Goal: Information Seeking & Learning: Check status

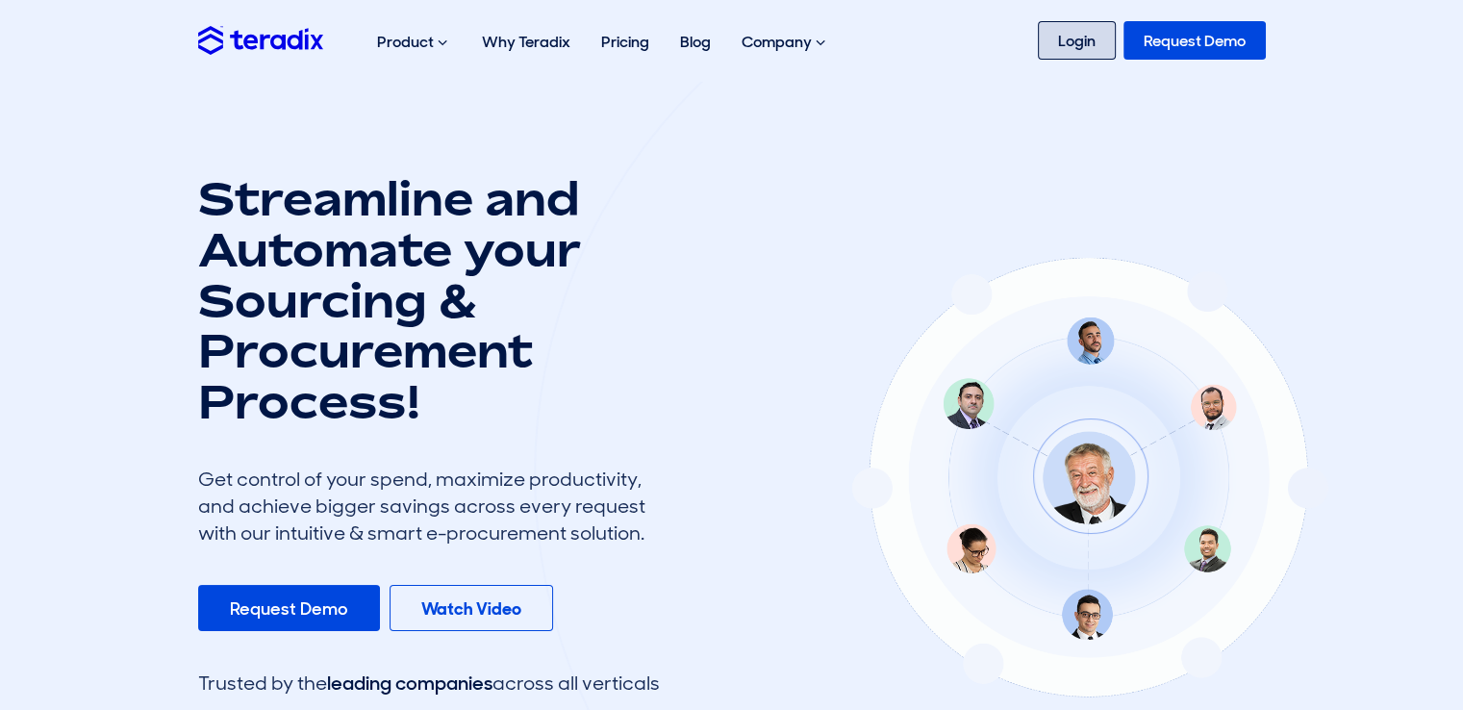
click at [1108, 34] on link "Login" at bounding box center [1077, 40] width 78 height 38
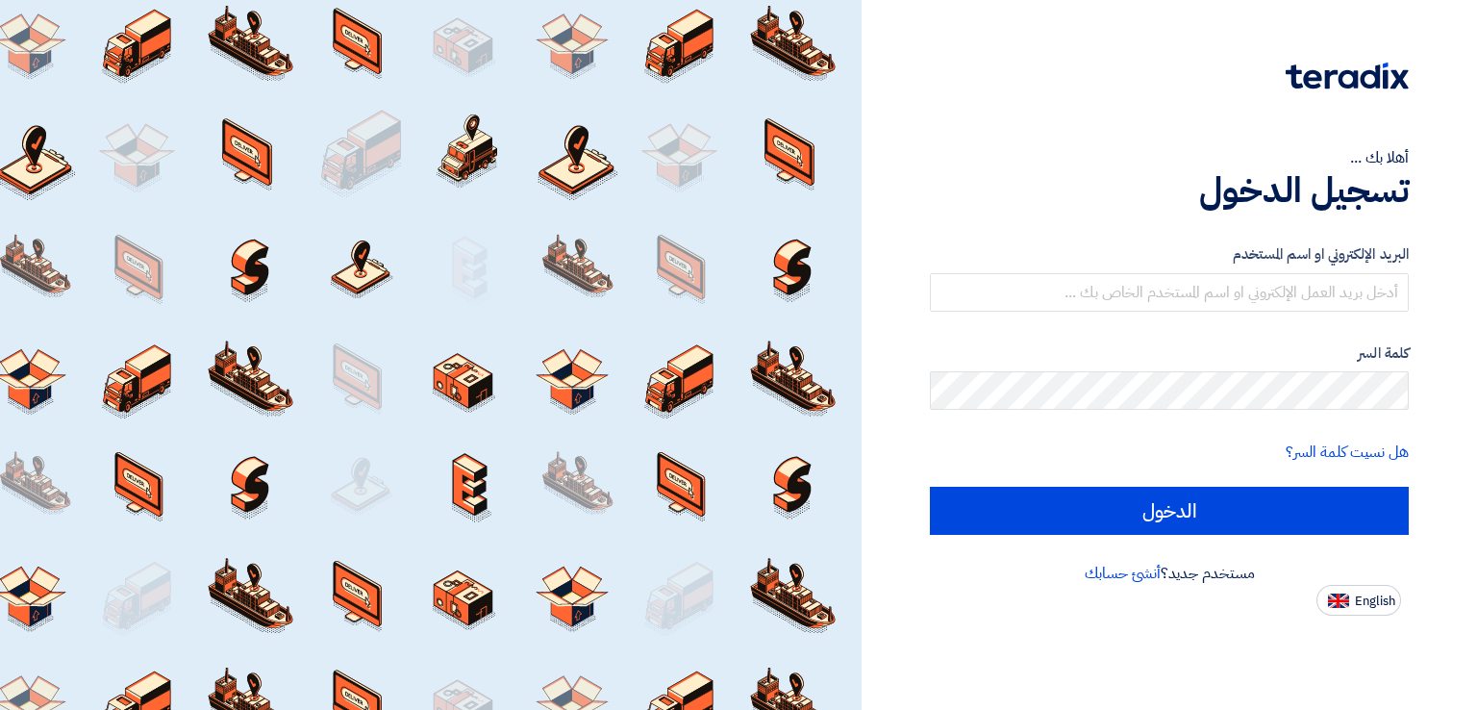
click at [1355, 604] on span "English" at bounding box center [1375, 600] width 40 height 13
type input "Sign in"
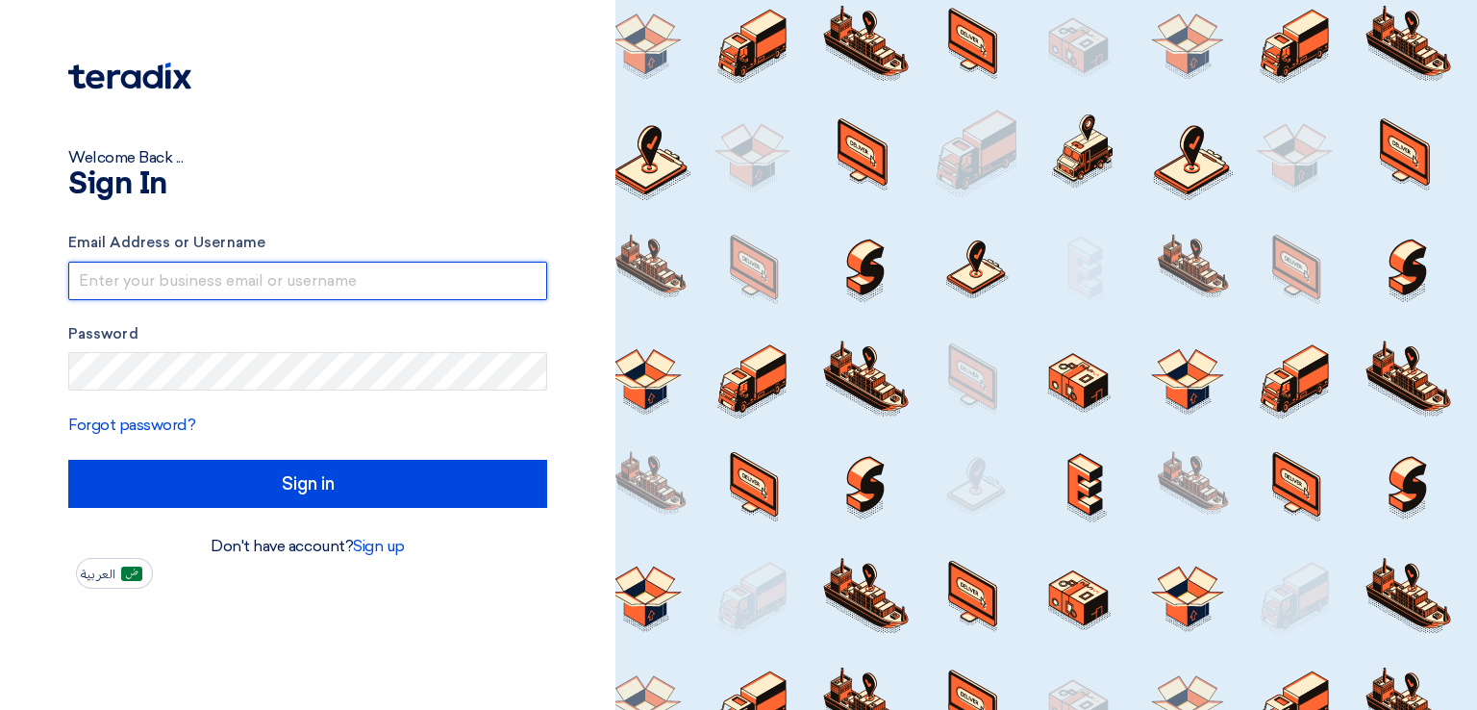
click at [185, 289] on input "text" at bounding box center [307, 281] width 479 height 38
click at [238, 297] on input "text" at bounding box center [307, 281] width 479 height 38
drag, startPoint x: 246, startPoint y: 281, endPoint x: 250, endPoint y: 294, distance: 14.0
click at [246, 281] on input "text" at bounding box center [307, 281] width 479 height 38
type input "export@polyinnova.com.tr"
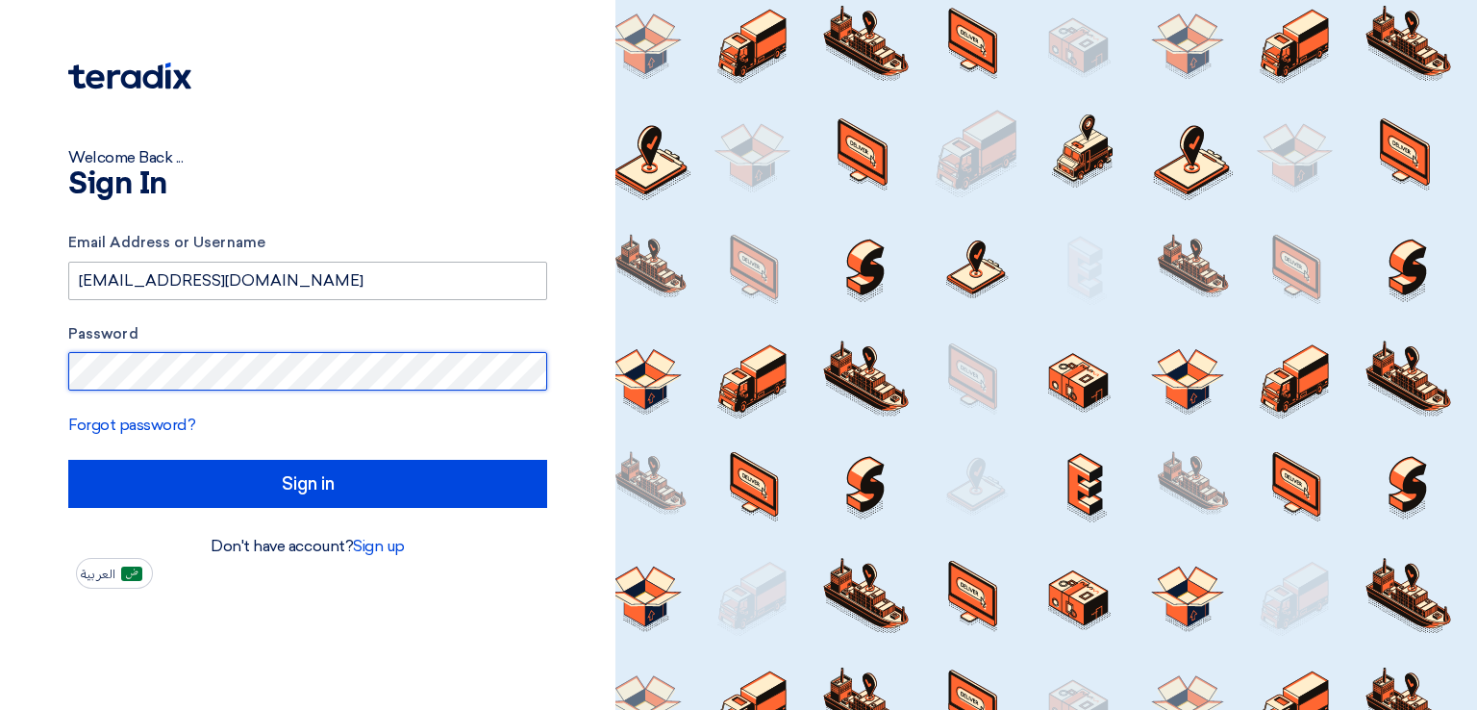
click at [68, 460] on input "Sign in" at bounding box center [307, 484] width 479 height 48
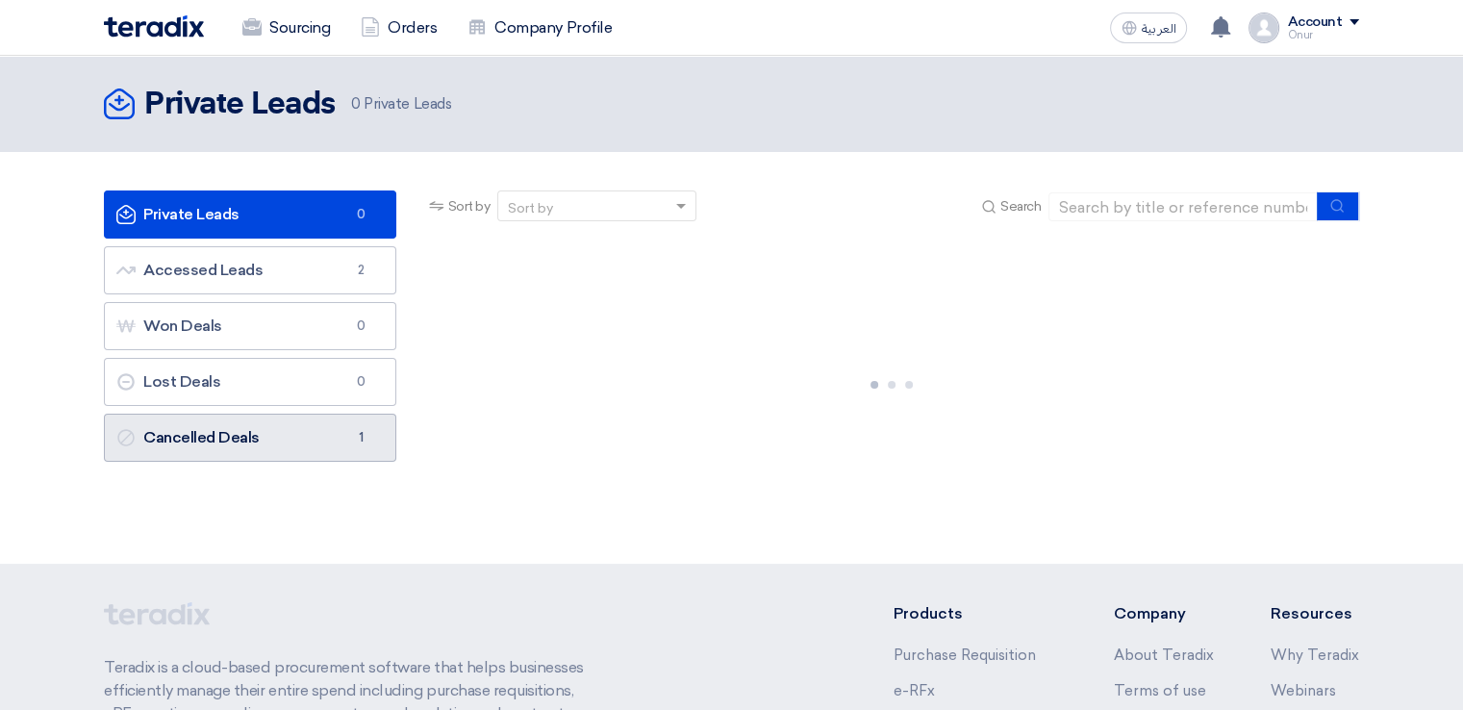
click at [320, 420] on link "Cancelled Deals Cancelled Deals 1" at bounding box center [250, 437] width 292 height 48
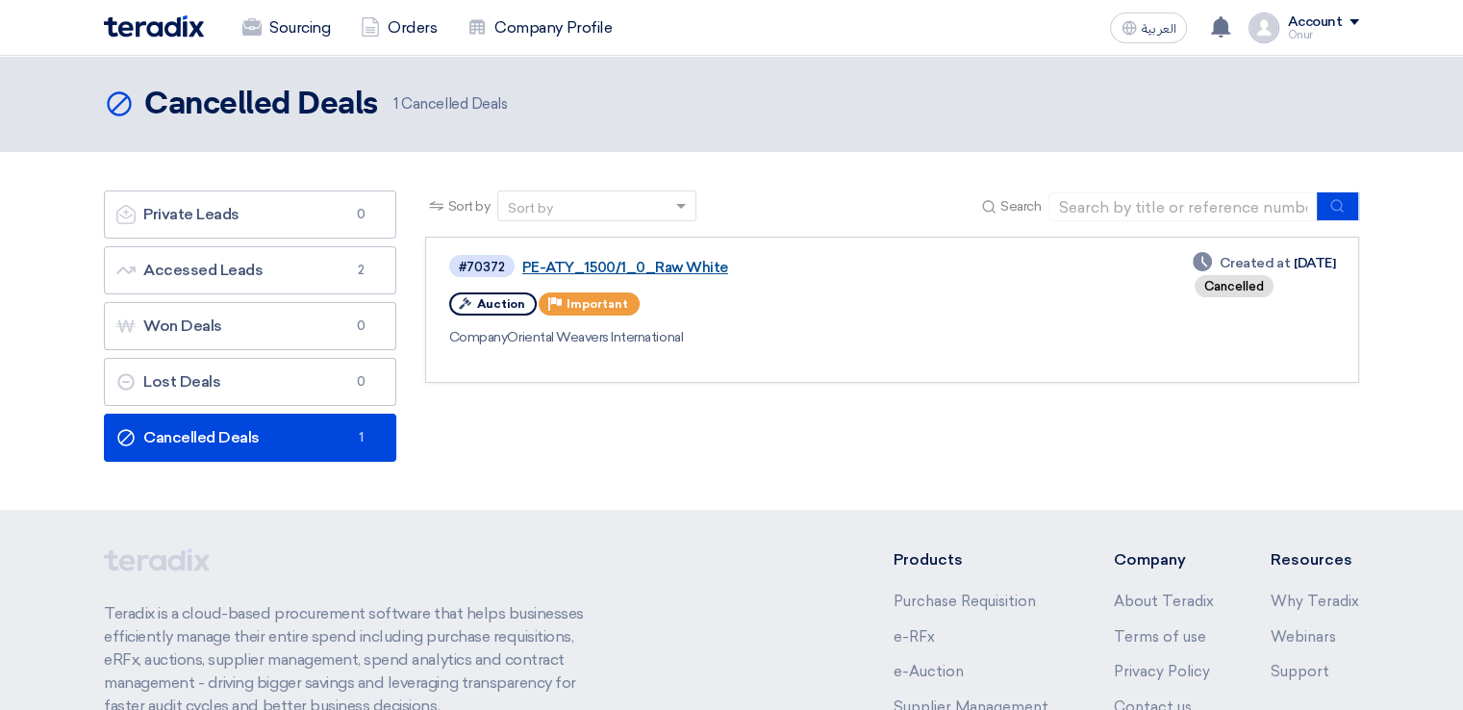
click at [689, 263] on link "PE-ATY_1500/1_0_Raw White" at bounding box center [762, 267] width 481 height 17
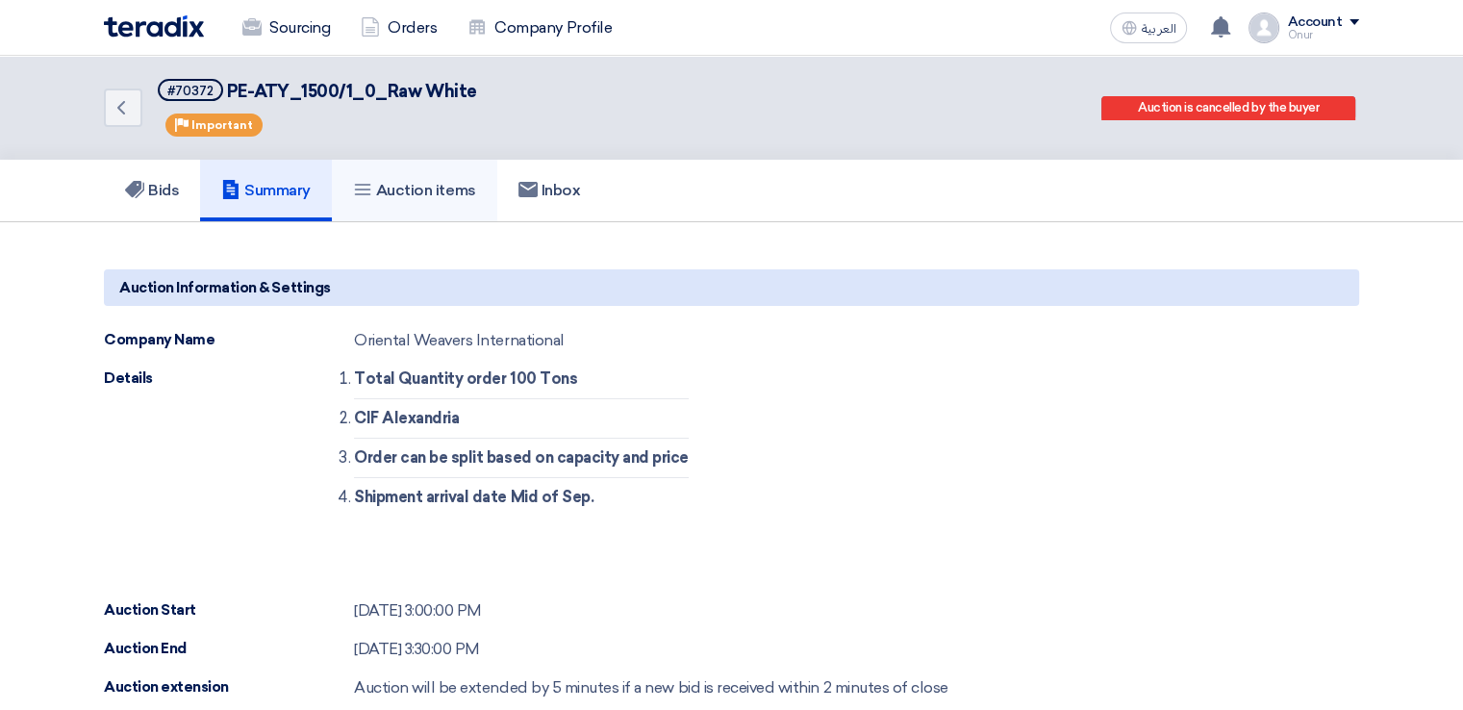
click at [392, 197] on h5 "Auction items" at bounding box center [414, 190] width 123 height 19
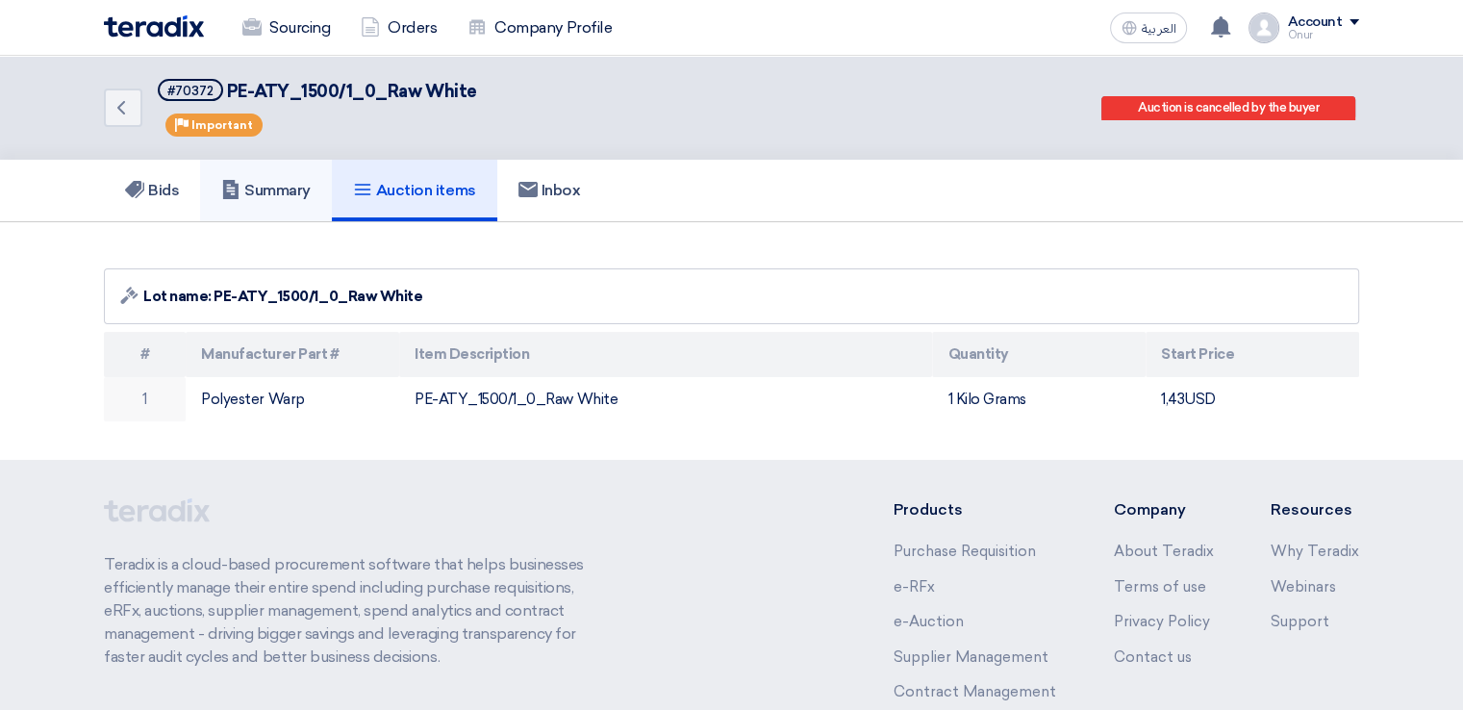
click at [327, 180] on link "Summary" at bounding box center [266, 191] width 132 height 62
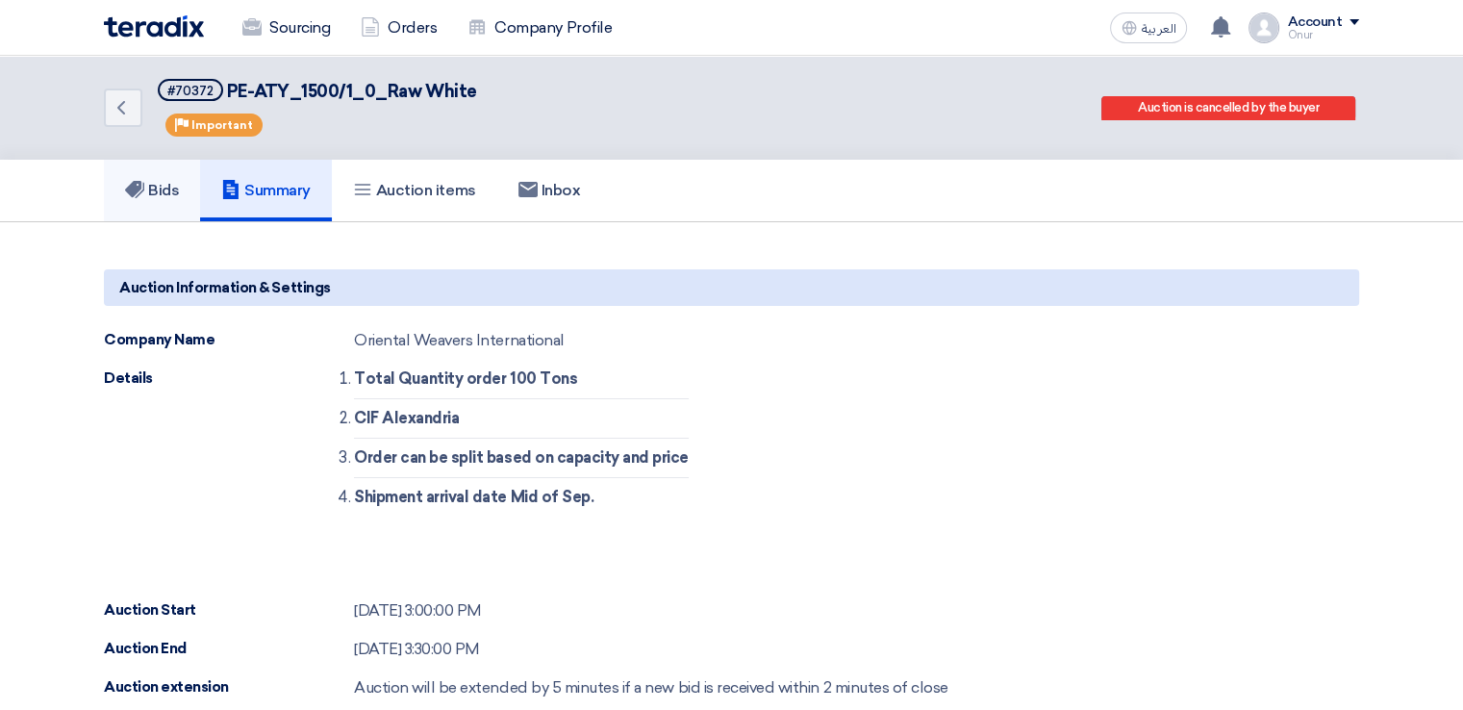
click at [179, 183] on h5 "Bids" at bounding box center [152, 190] width 54 height 19
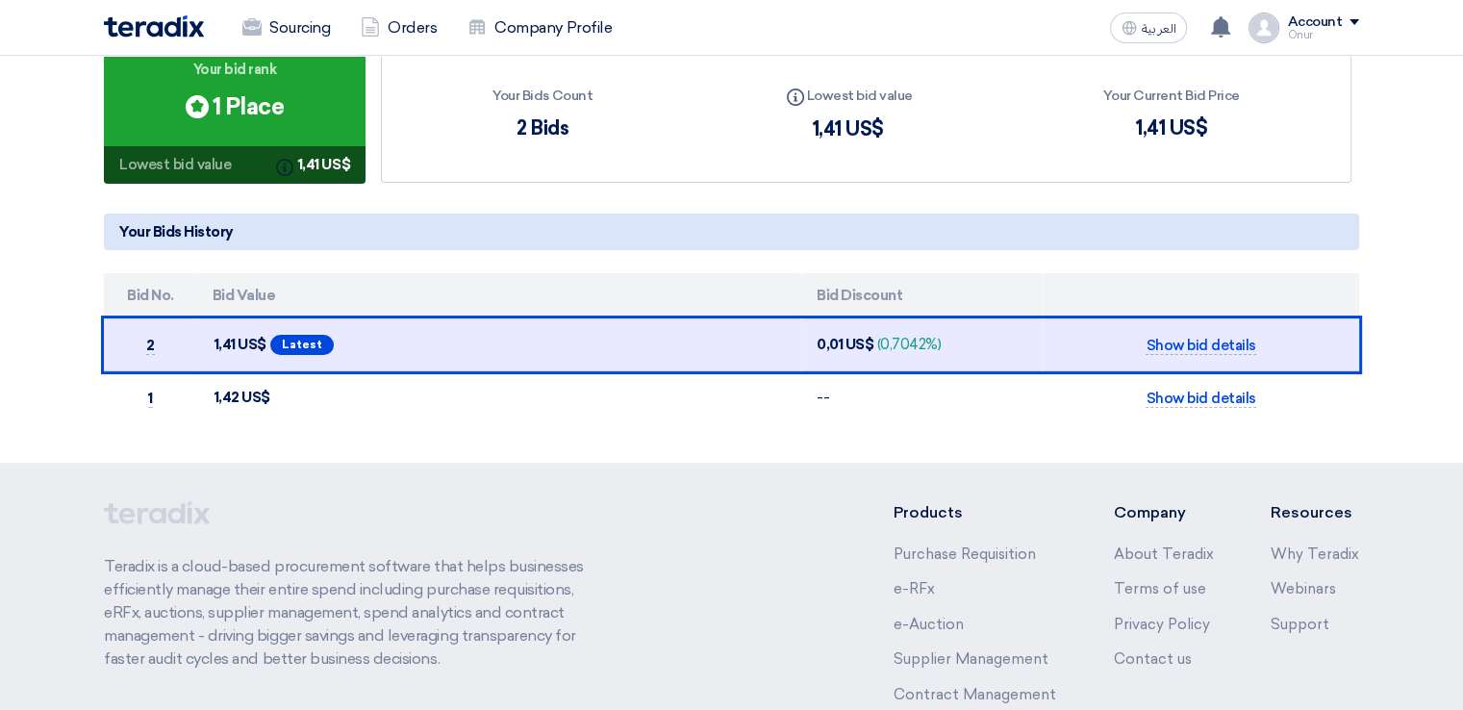
scroll to position [385, 0]
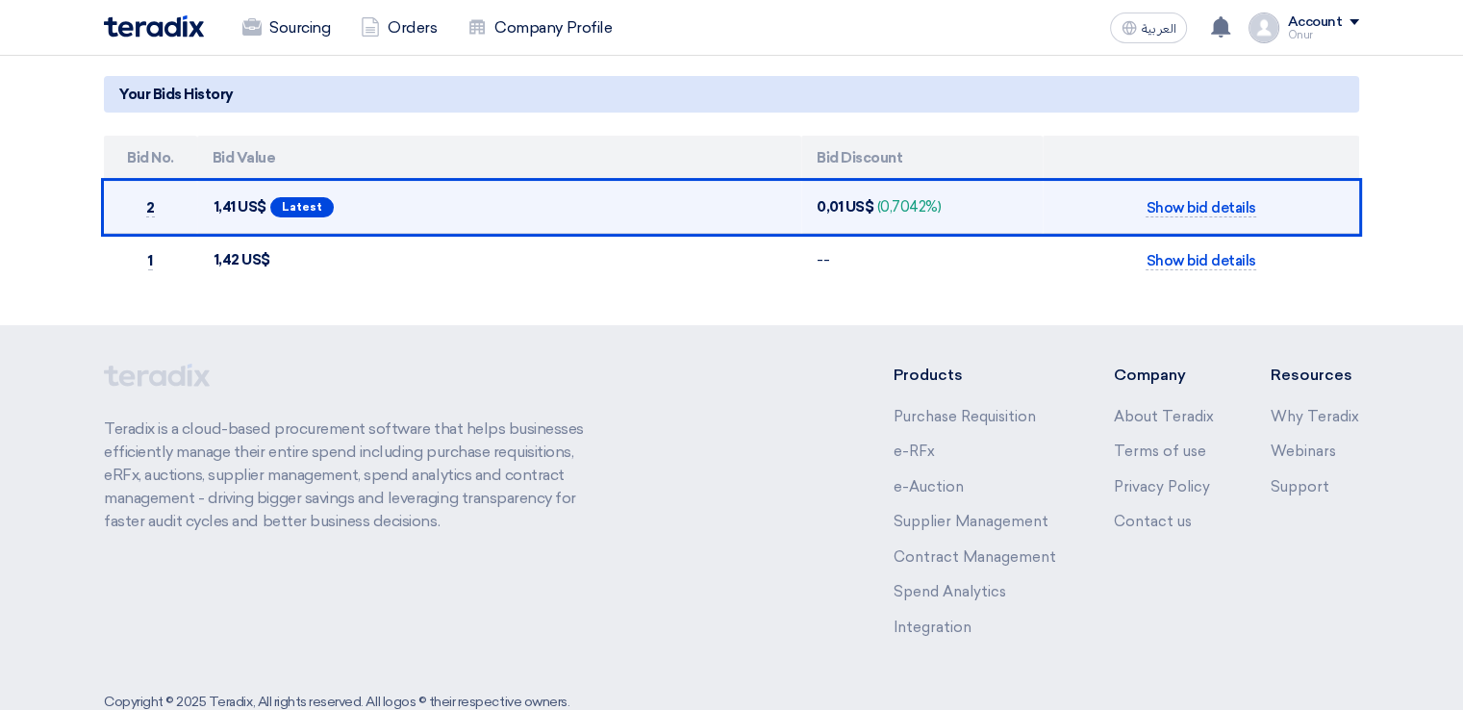
click at [945, 188] on td "0,01 US$ (0,7042%)" at bounding box center [921, 207] width 241 height 53
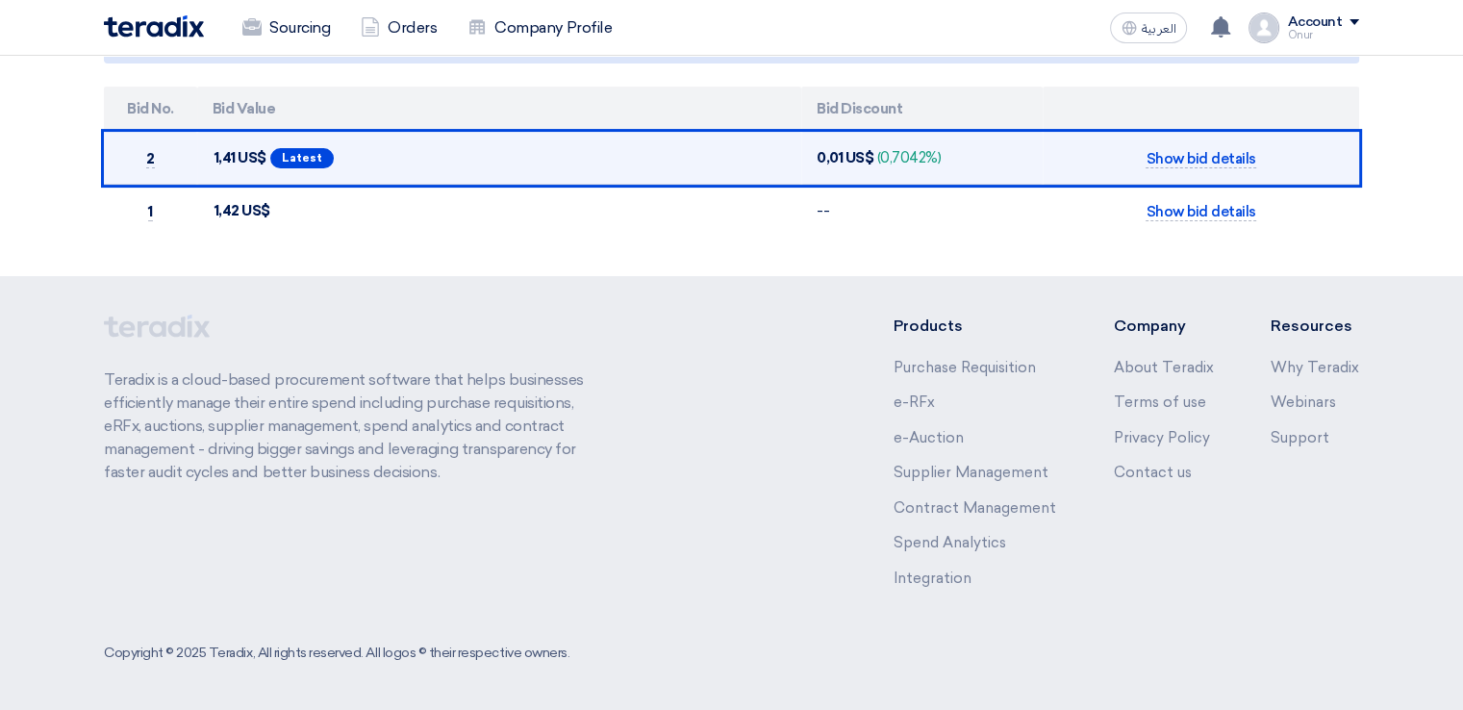
scroll to position [0, 0]
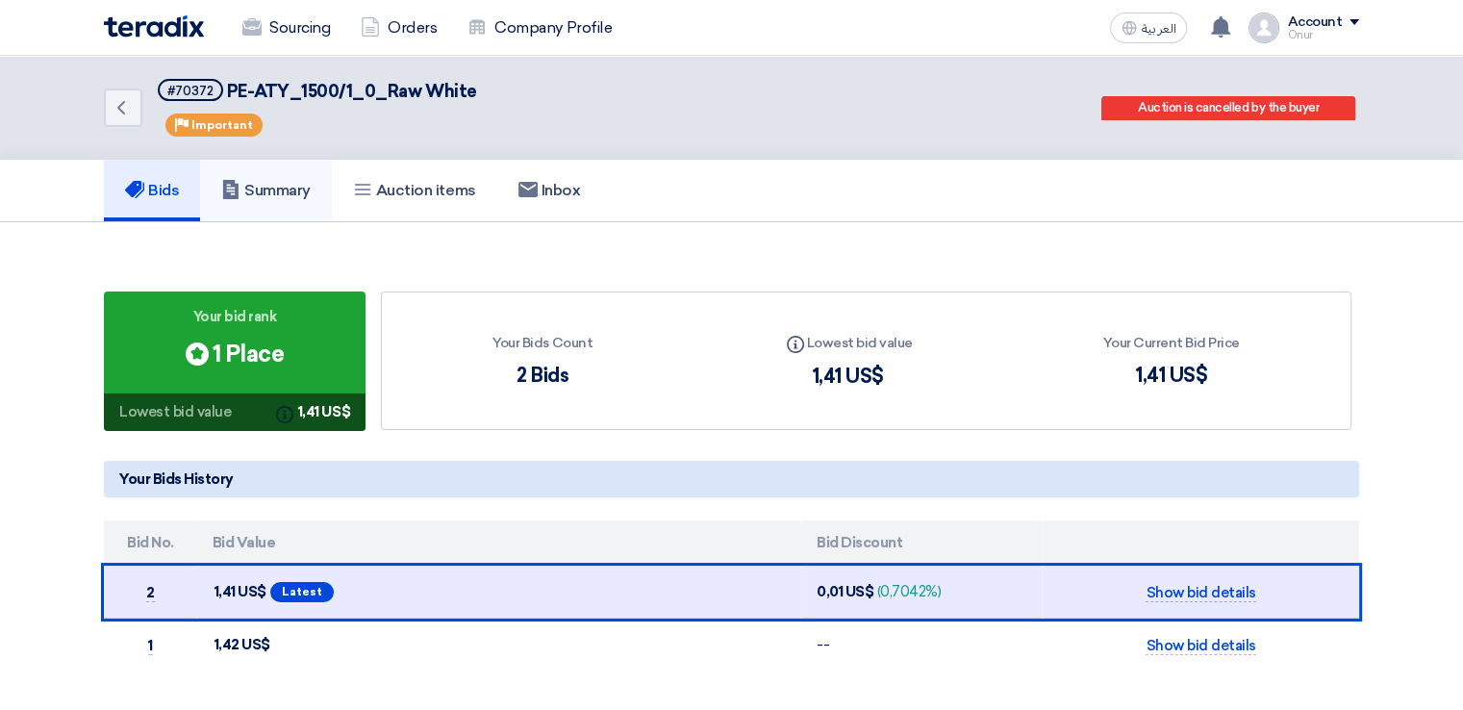
click at [286, 165] on link "Summary" at bounding box center [266, 191] width 132 height 62
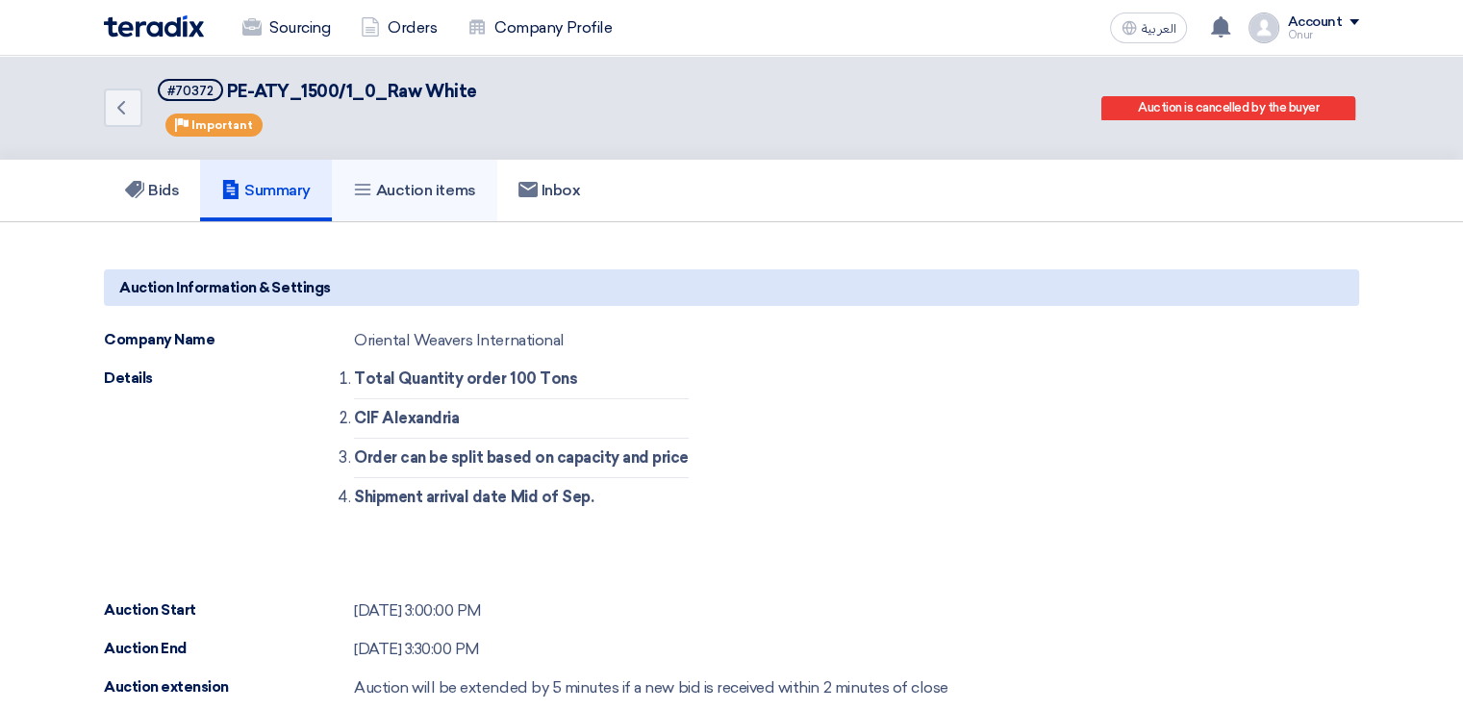
click at [446, 201] on link "Auction items" at bounding box center [414, 191] width 165 height 62
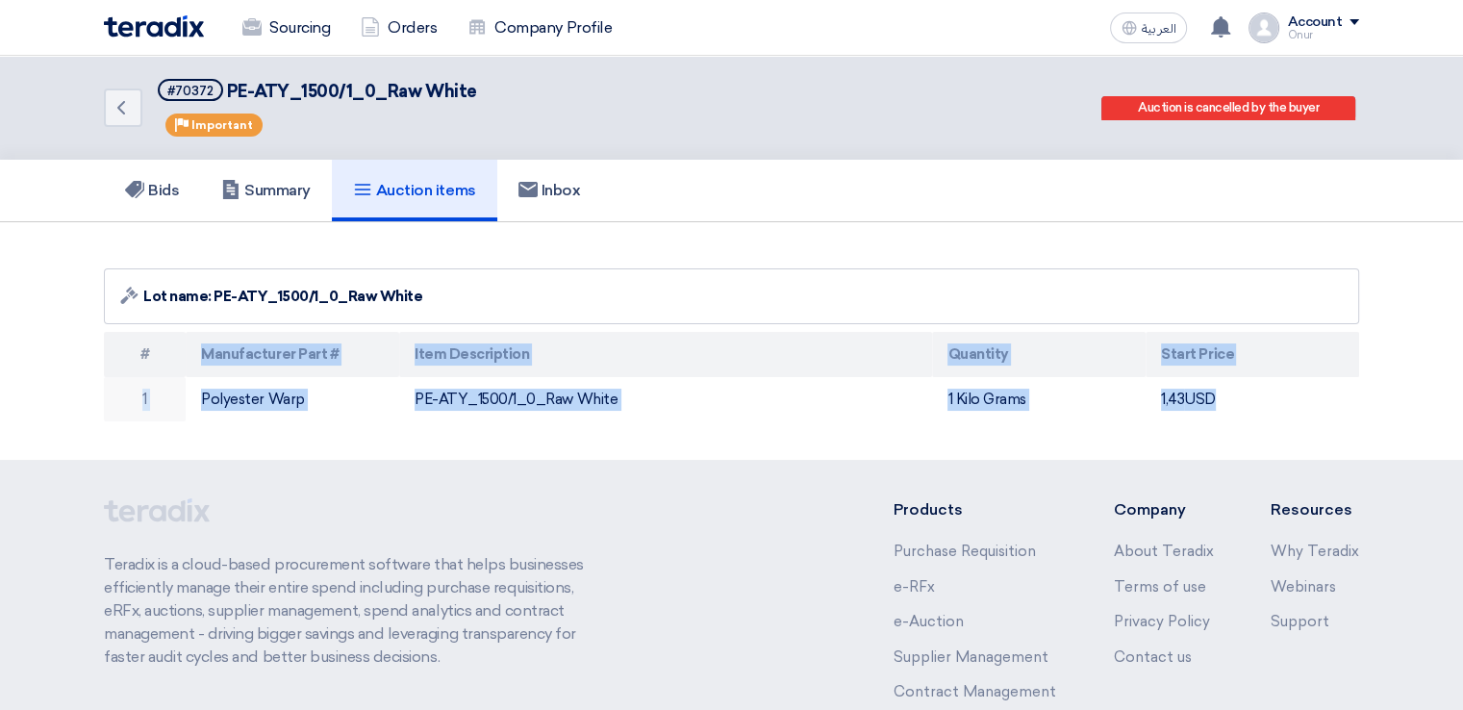
drag, startPoint x: 1222, startPoint y: 392, endPoint x: 1214, endPoint y: 360, distance: 33.6
click at [156, 348] on table "# Manufacturer Part # Item Description Quantity Start Price 1 Polyester Warp PE…" at bounding box center [731, 376] width 1255 height 89
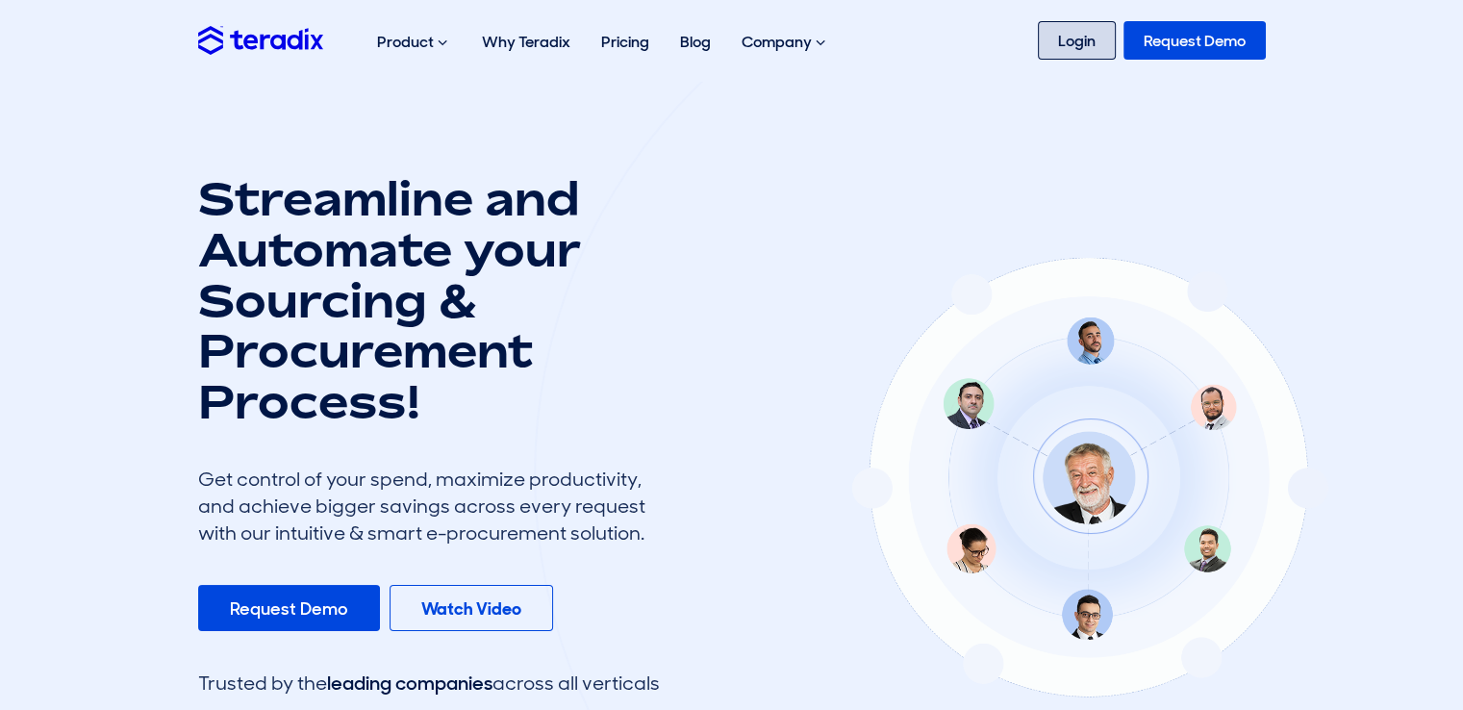
click at [1058, 38] on link "Login" at bounding box center [1077, 40] width 78 height 38
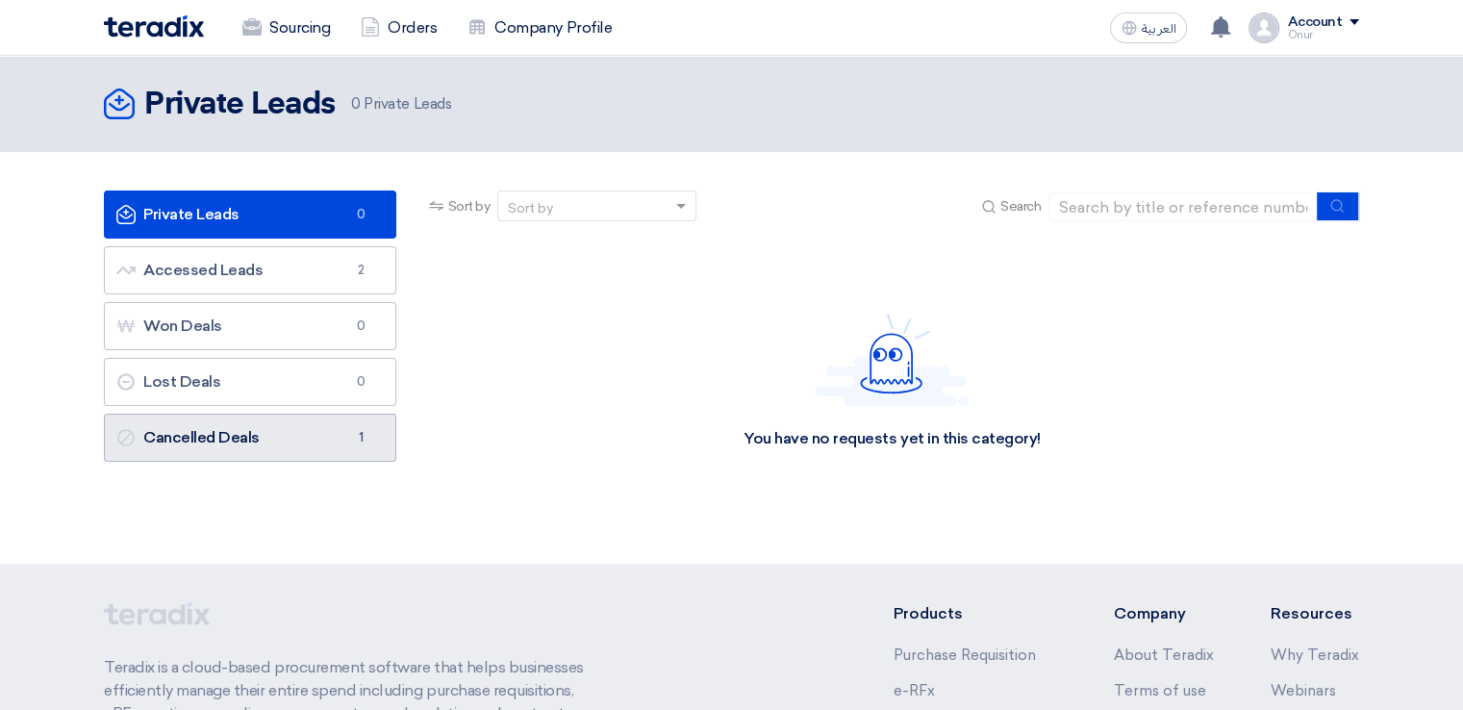
click at [324, 437] on link "Cancelled Deals Cancelled Deals 1" at bounding box center [250, 437] width 292 height 48
